Goal: Task Accomplishment & Management: Complete application form

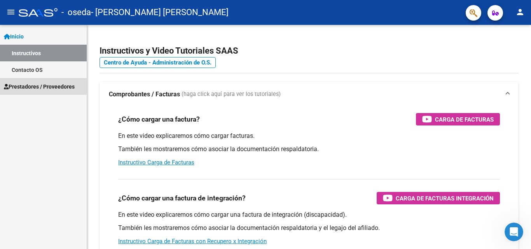
click at [38, 86] on span "Prestadores / Proveedores" at bounding box center [39, 86] width 71 height 9
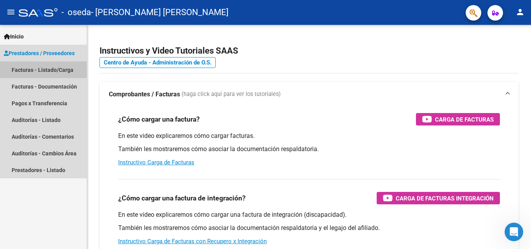
click at [38, 71] on link "Facturas - Listado/Carga" at bounding box center [43, 69] width 87 height 17
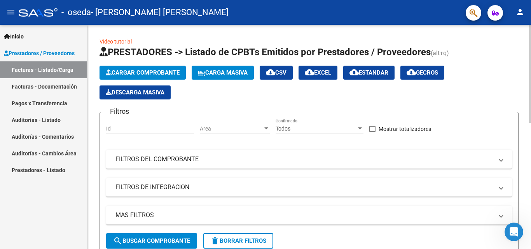
click at [162, 70] on span "Cargar Comprobante" at bounding box center [143, 72] width 74 height 7
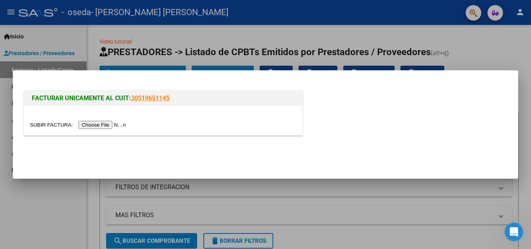
click at [106, 127] on input "file" at bounding box center [79, 125] width 98 height 8
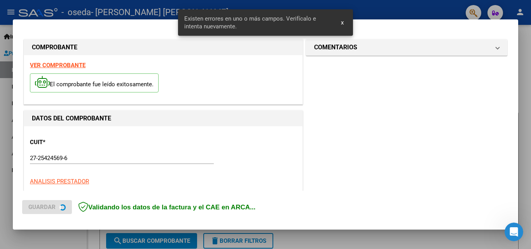
scroll to position [175, 0]
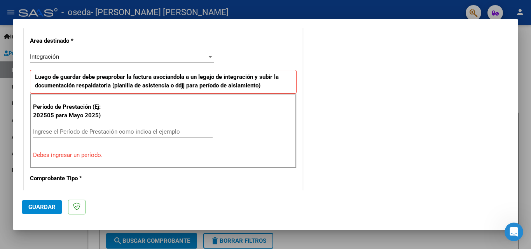
click at [75, 133] on input "Ingrese el Período de Prestación como indica el ejemplo" at bounding box center [123, 131] width 180 height 7
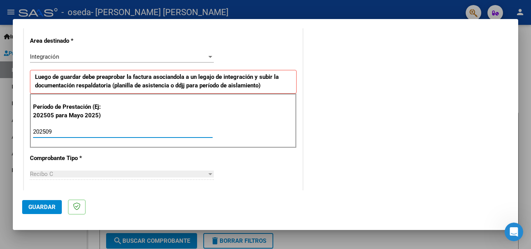
type input "202509"
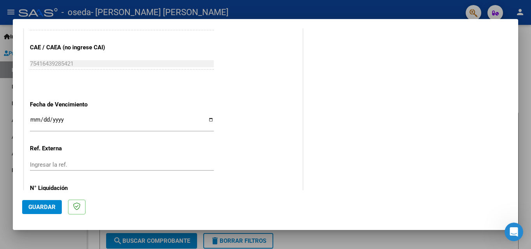
scroll to position [513, 0]
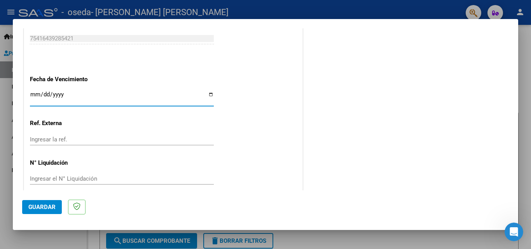
click at [38, 98] on input "Ingresar la fecha" at bounding box center [122, 97] width 184 height 12
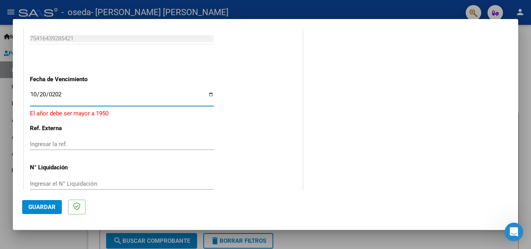
type input "[DATE]"
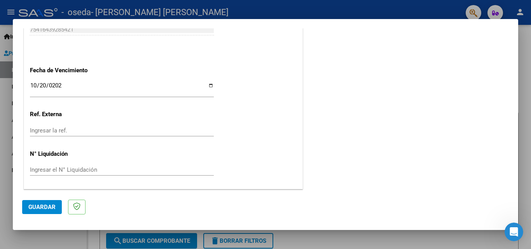
scroll to position [522, 0]
click at [46, 205] on span "Guardar" at bounding box center [41, 207] width 27 height 7
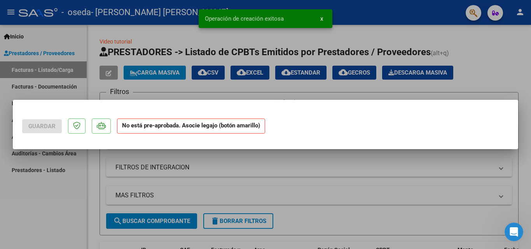
scroll to position [0, 0]
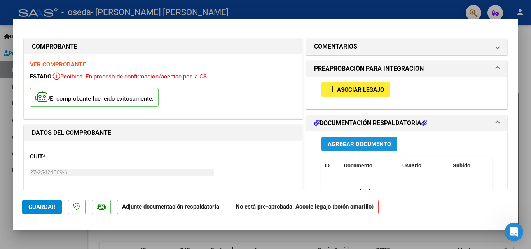
click at [366, 141] on span "Agregar Documento" at bounding box center [359, 144] width 63 height 7
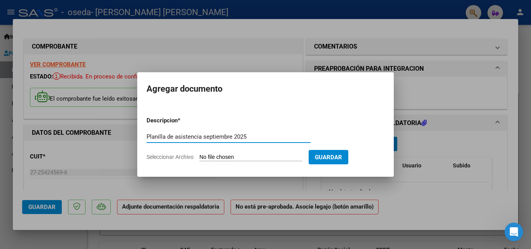
type input "Planilla de asistencia septiembre 2025"
click at [176, 158] on span "Seleccionar Archivo" at bounding box center [170, 157] width 47 height 6
click at [200, 158] on input "Seleccionar Archivo" at bounding box center [251, 157] width 103 height 7
type input "C:\fakepath\[PERSON_NAME] - [GEOGRAPHIC_DATA] [DATE].pdf"
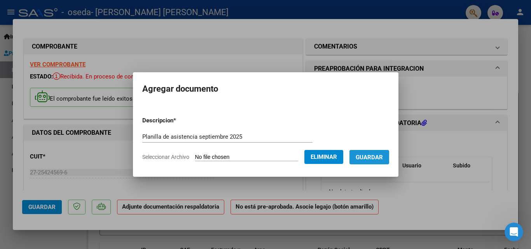
click at [363, 156] on span "Guardar" at bounding box center [369, 157] width 27 height 7
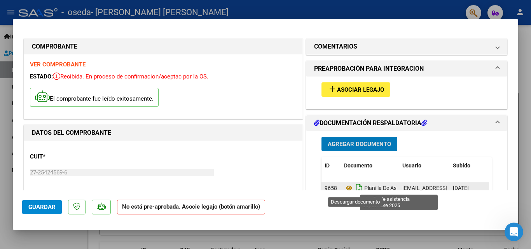
click at [355, 186] on icon "Descargar documento" at bounding box center [359, 188] width 10 height 12
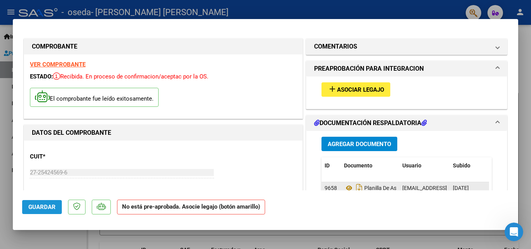
click at [42, 204] on span "Guardar" at bounding box center [41, 207] width 27 height 7
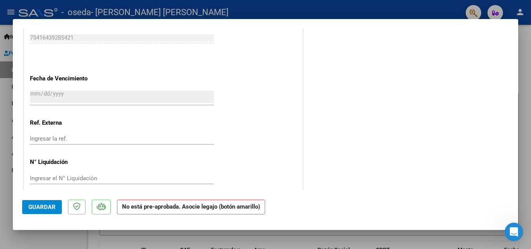
scroll to position [513, 0]
